Goal: Task Accomplishment & Management: Manage account settings

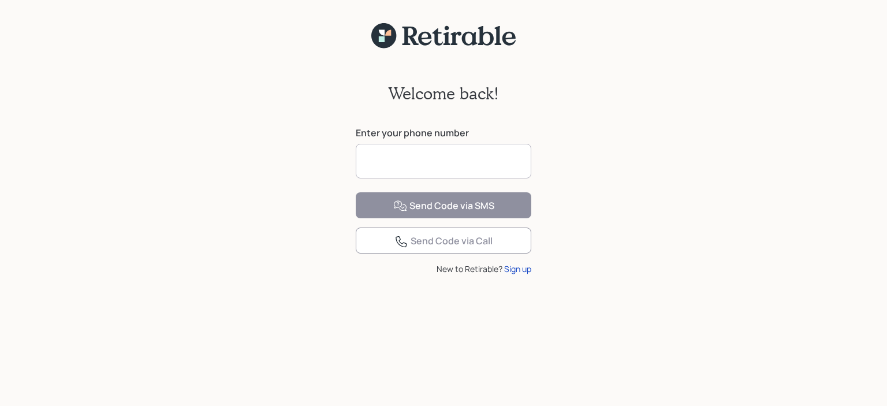
click at [380, 165] on input at bounding box center [444, 161] width 176 height 35
type input "**********"
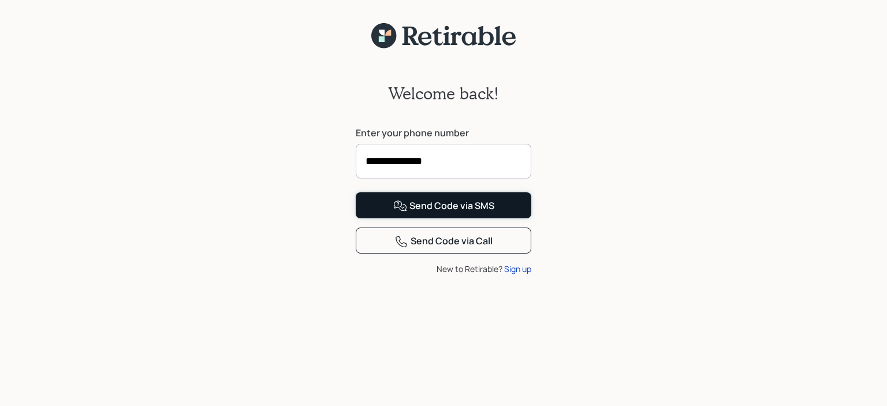
click at [408, 218] on button "Send Code via SMS" at bounding box center [444, 205] width 176 height 26
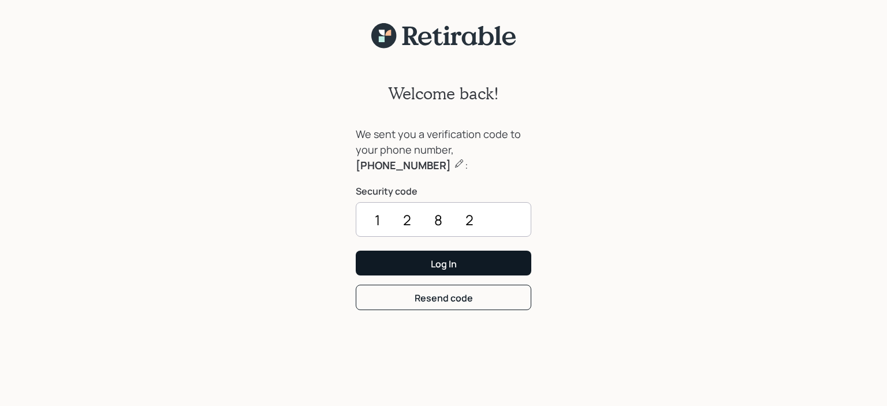
type input "1282"
click at [408, 261] on button "Log In" at bounding box center [444, 263] width 176 height 25
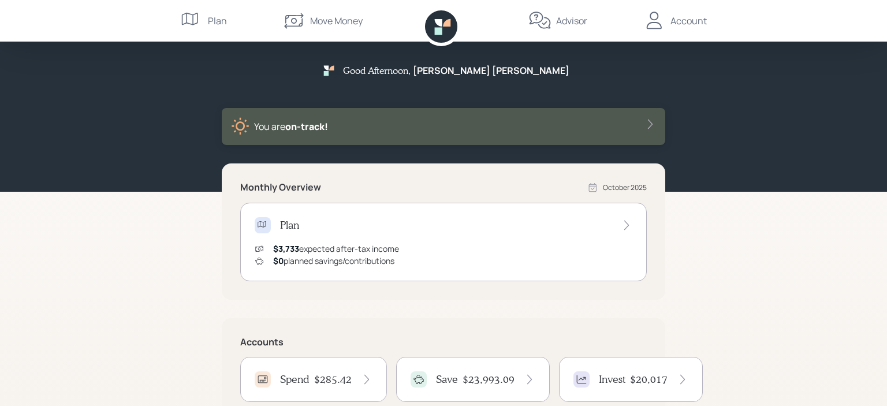
click at [445, 380] on h4 "Save" at bounding box center [447, 379] width 22 height 13
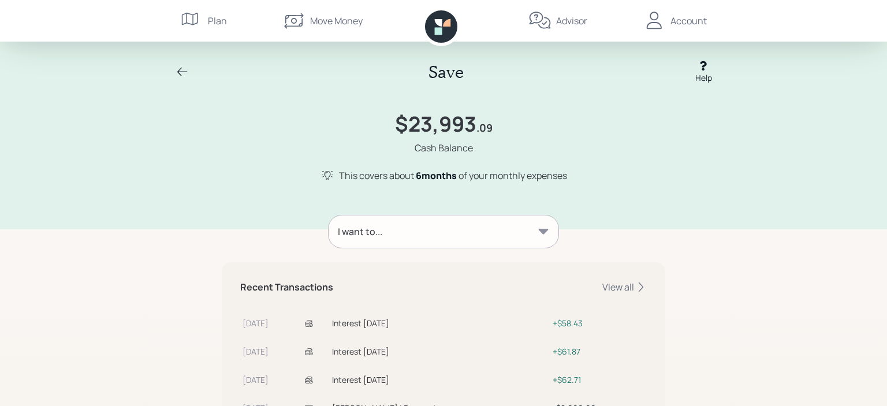
click at [544, 230] on icon at bounding box center [544, 231] width 10 height 5
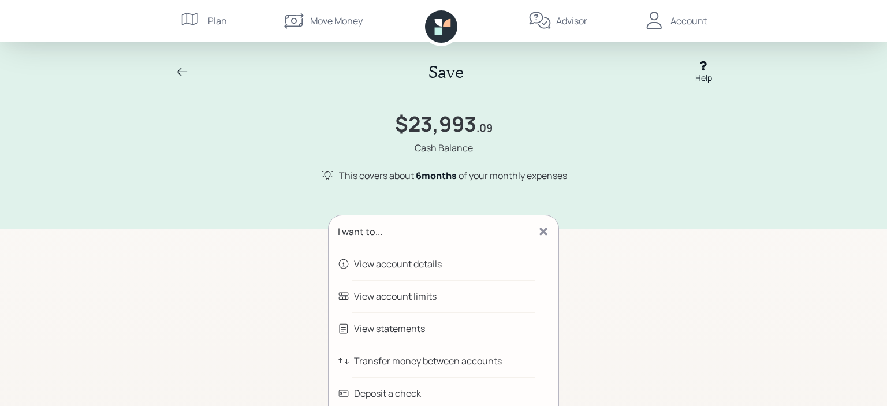
click at [488, 363] on div "Transfer money between accounts" at bounding box center [428, 361] width 148 height 14
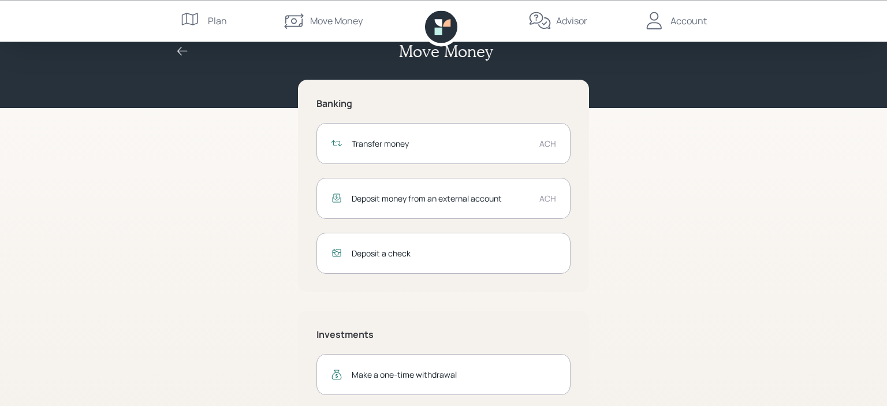
scroll to position [7, 0]
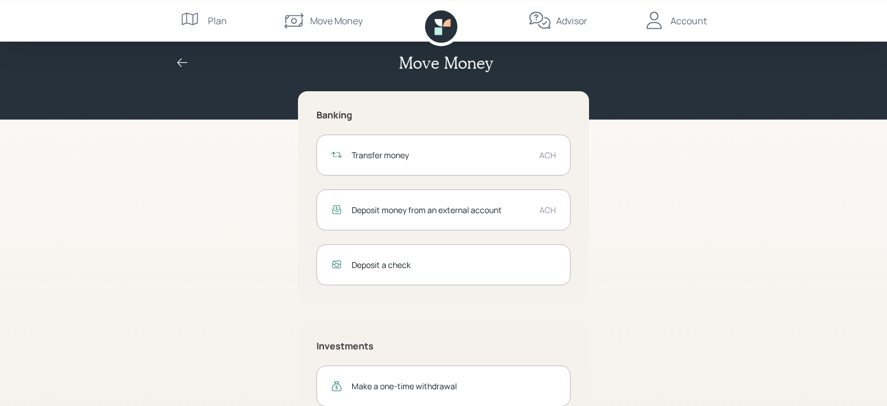
click at [401, 153] on div "Transfer money" at bounding box center [441, 155] width 179 height 12
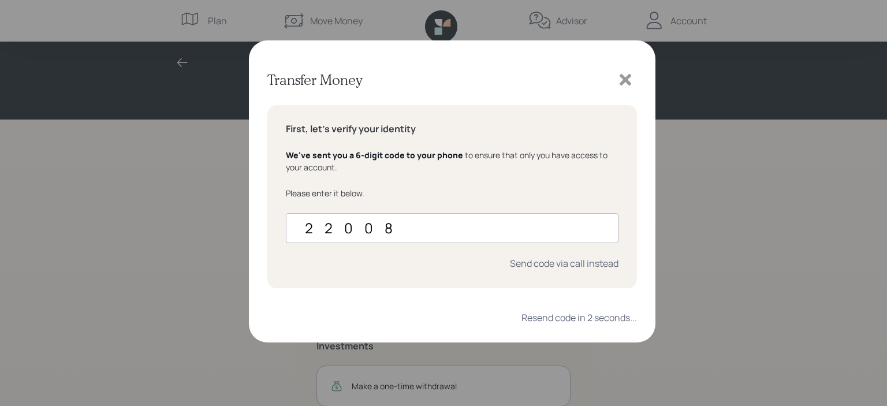
type input "220088"
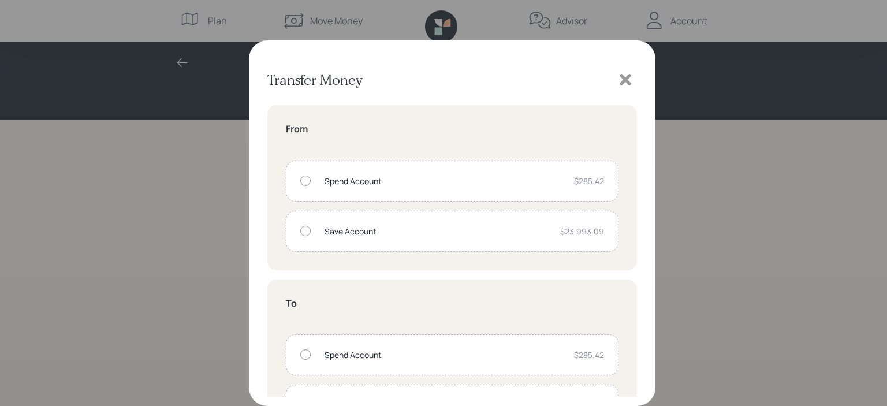
drag, startPoint x: 638, startPoint y: 147, endPoint x: 639, endPoint y: 169, distance: 22.5
click at [639, 169] on div "Transfer Money From Spend Account $285.42 Save Account $23,993.09 To Spend Acco…" at bounding box center [452, 223] width 407 height 366
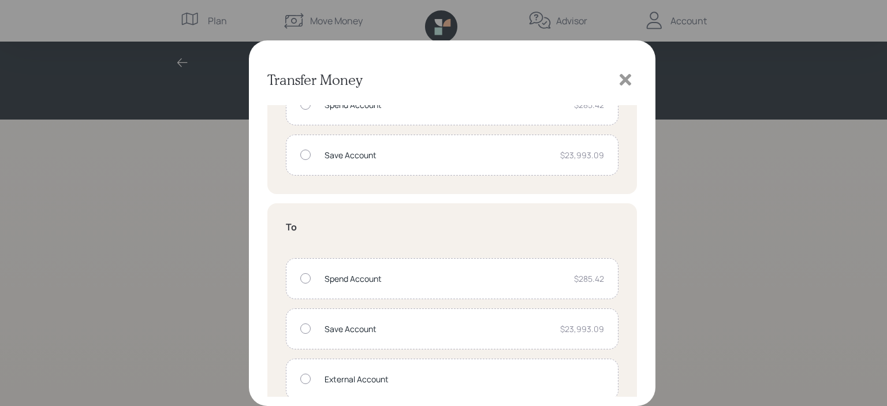
scroll to position [96, 0]
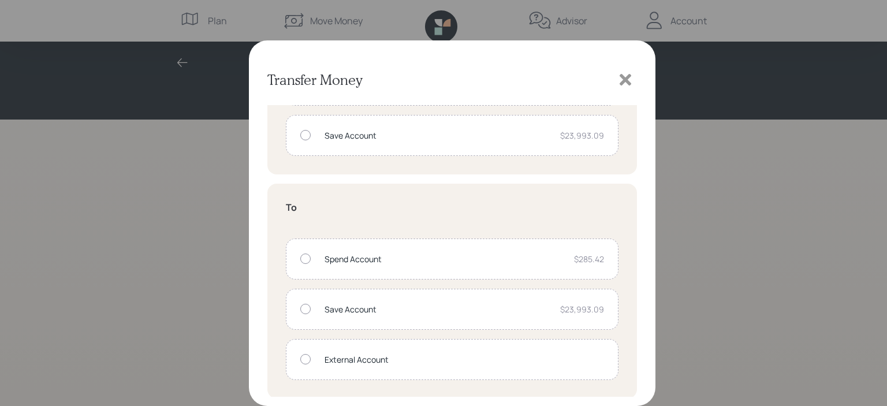
click at [302, 132] on div at bounding box center [305, 135] width 10 height 10
radio input "true"
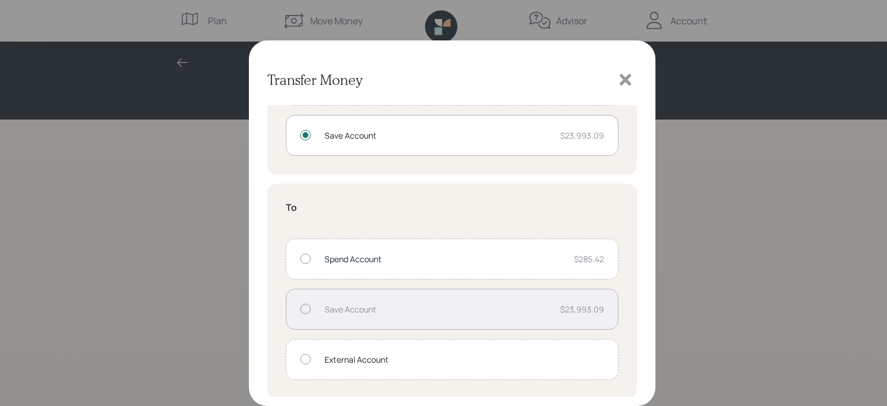
click at [304, 358] on div at bounding box center [305, 359] width 10 height 10
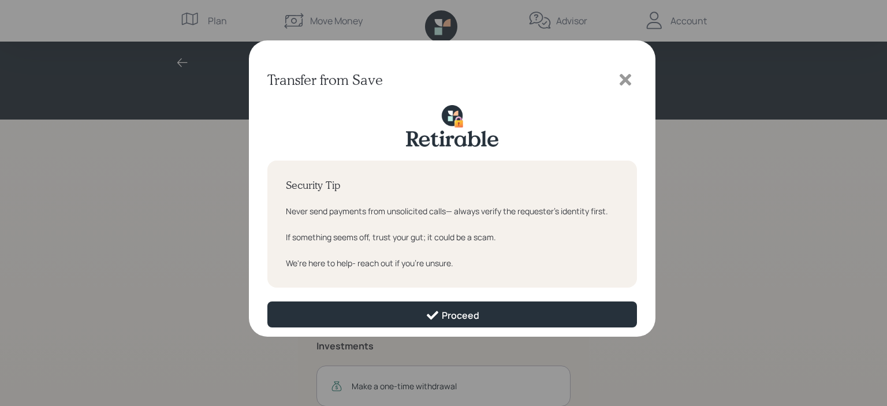
scroll to position [0, 0]
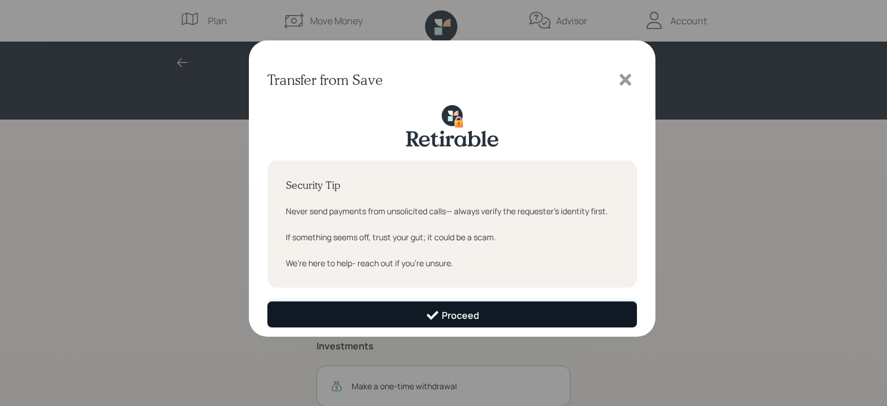
click at [463, 322] on div "Proceed" at bounding box center [453, 315] width 54 height 14
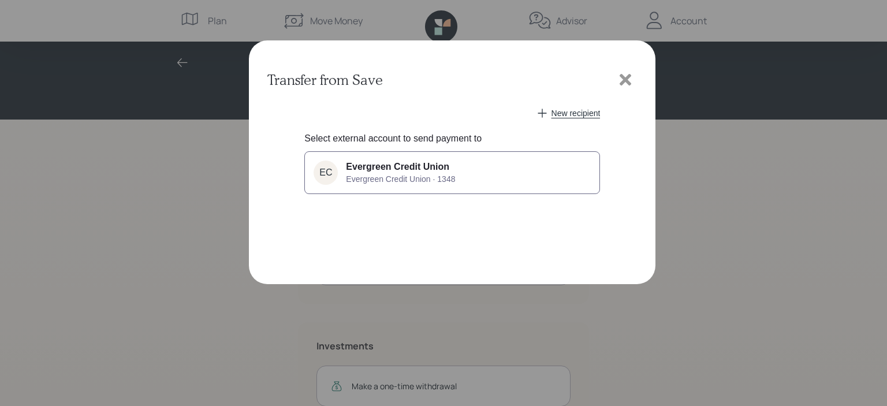
click at [438, 180] on span "Evergreen Credit Union · 1348" at bounding box center [400, 178] width 109 height 9
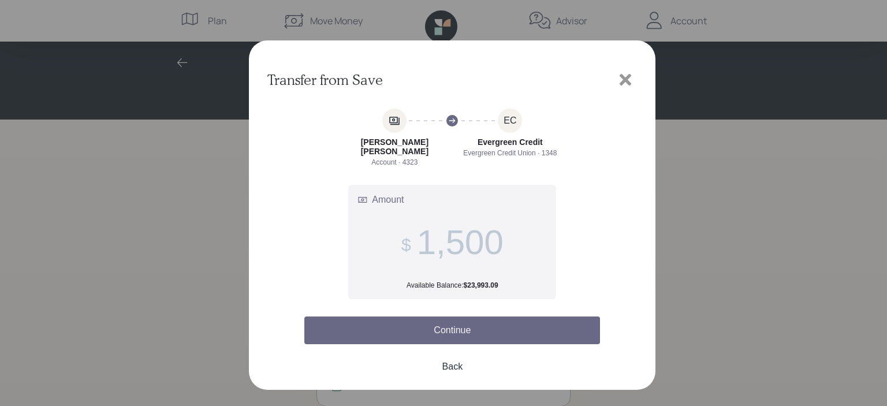
type input "1,500"
click at [449, 322] on button "Continue" at bounding box center [452, 331] width 296 height 28
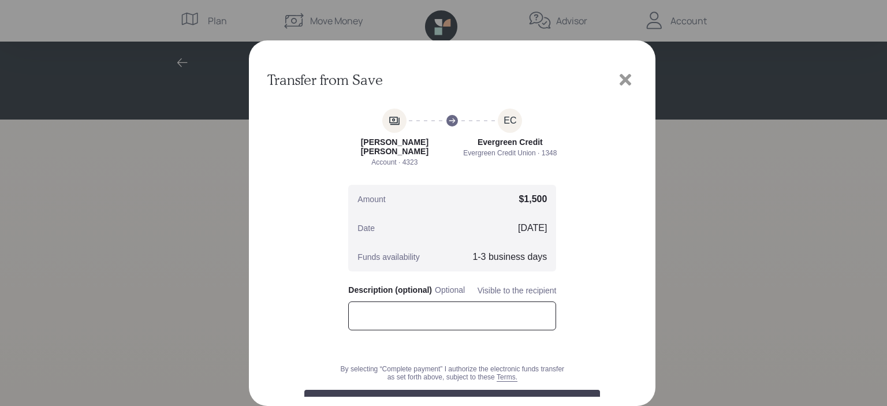
click at [444, 308] on input "text" at bounding box center [452, 316] width 208 height 29
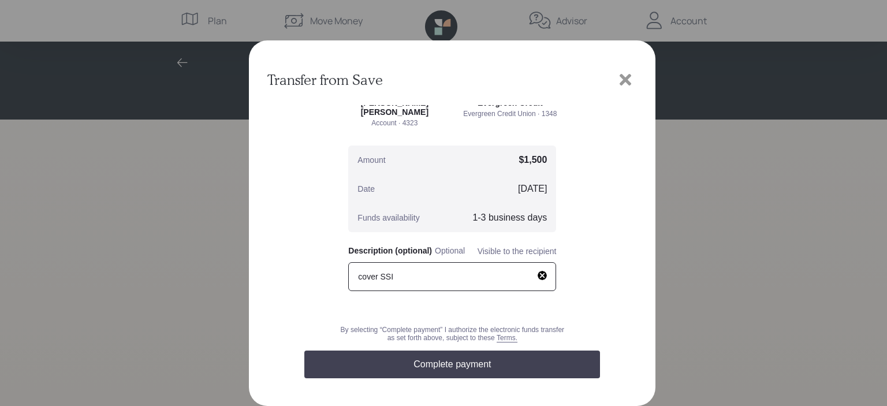
scroll to position [42, 0]
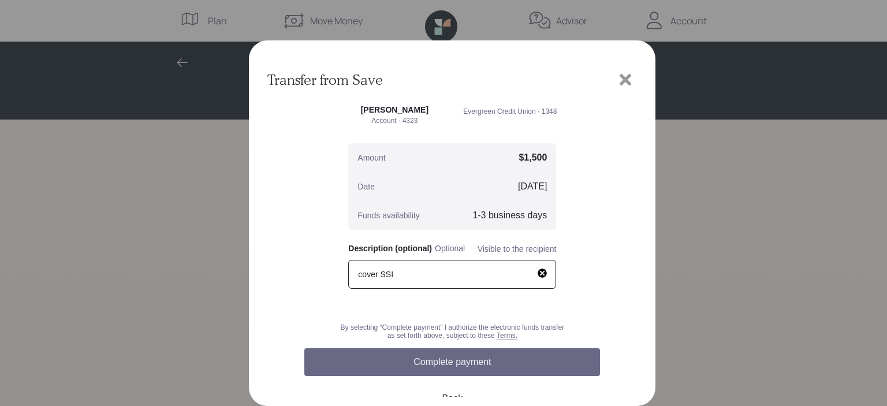
type input "cover SSI"
click at [541, 352] on button "Complete payment" at bounding box center [452, 362] width 296 height 28
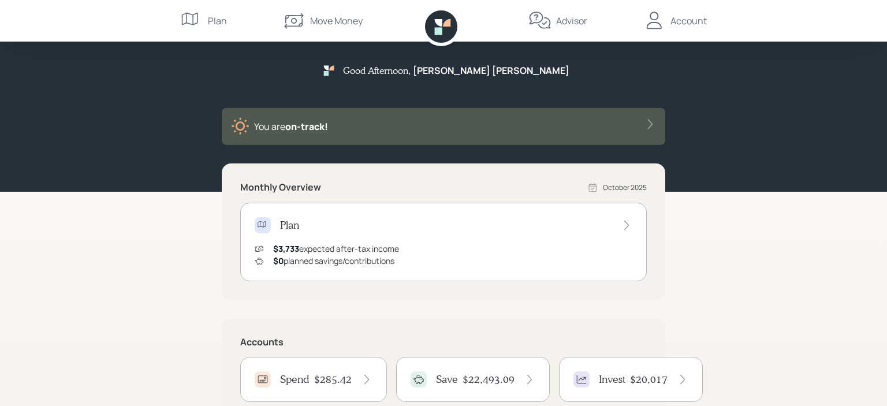
click at [652, 124] on icon at bounding box center [650, 125] width 5 height 10
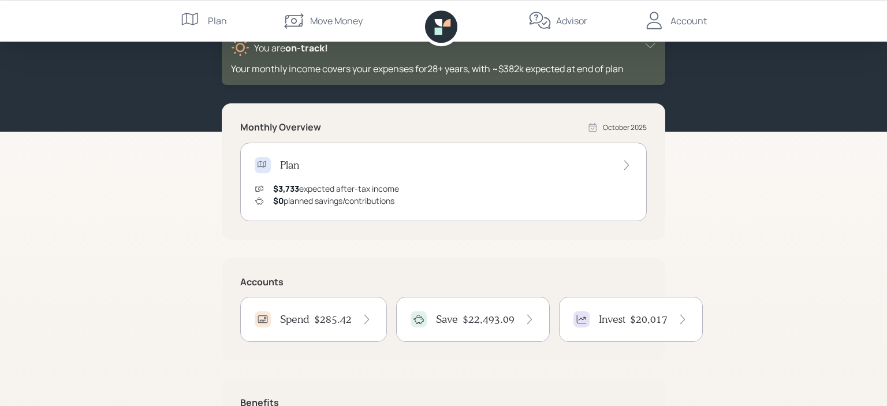
scroll to position [83, 0]
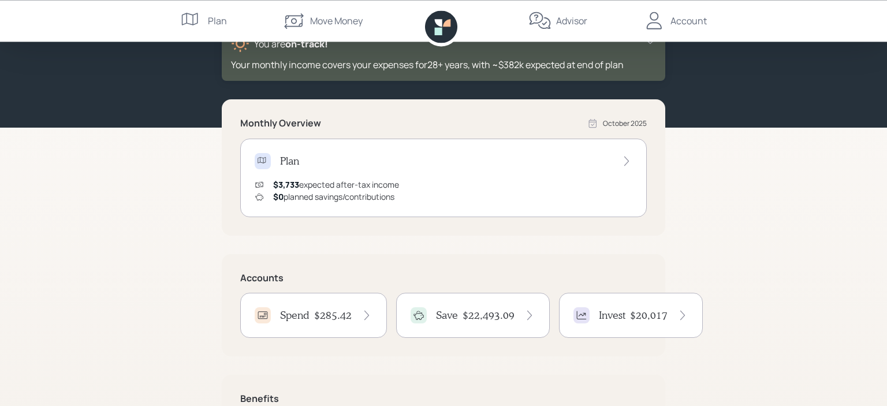
click at [645, 314] on h4 "$20,017" at bounding box center [649, 315] width 38 height 13
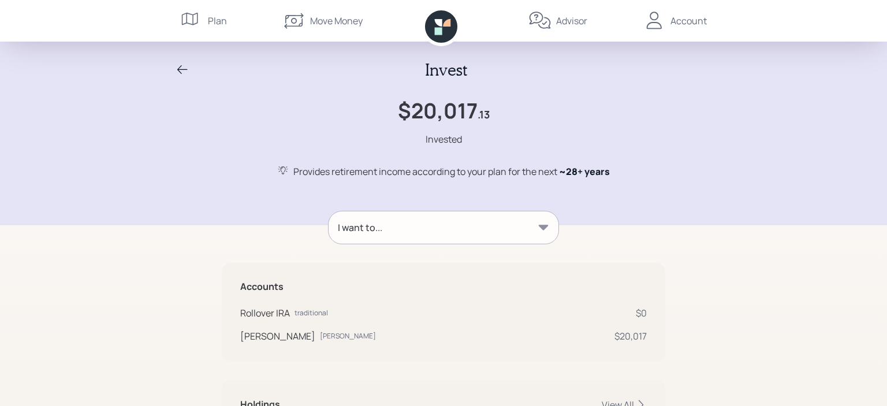
click at [679, 23] on div "Account" at bounding box center [689, 21] width 36 height 14
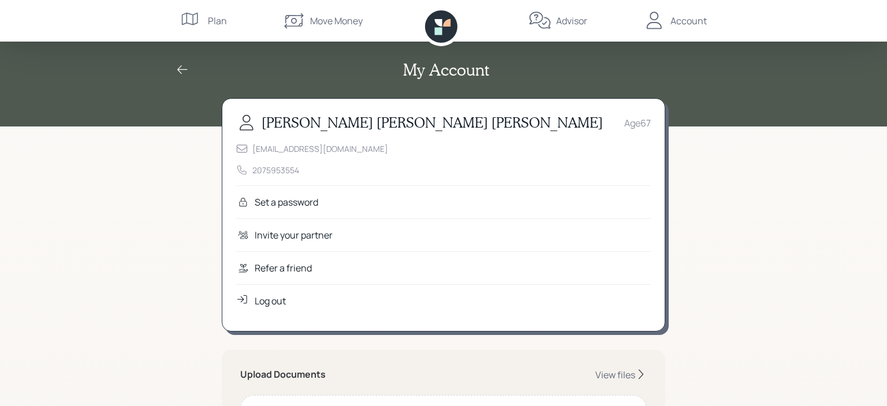
click at [244, 298] on icon at bounding box center [243, 301] width 14 height 12
